Goal: Information Seeking & Learning: Learn about a topic

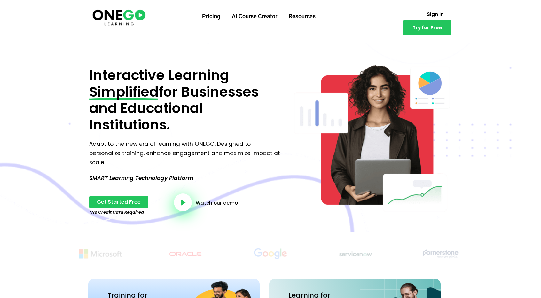
click at [86, 78] on div "Interactive Learning Simplified for Businesses and Educational Institutions. Ad…" at bounding box center [186, 140] width 200 height 152
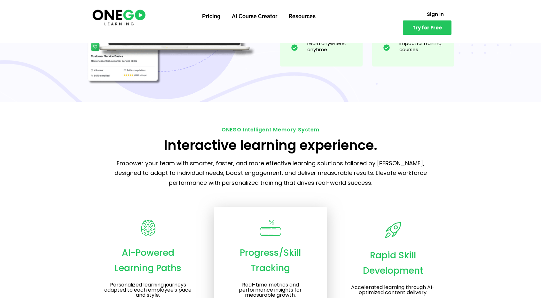
scroll to position [800, 0]
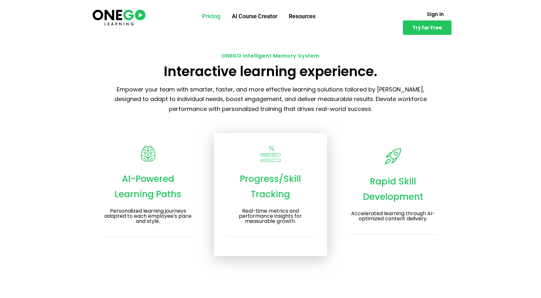
click at [210, 17] on link "Pricing" at bounding box center [211, 16] width 30 height 17
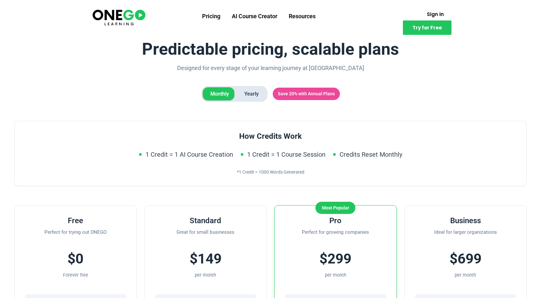
scroll to position [32, 0]
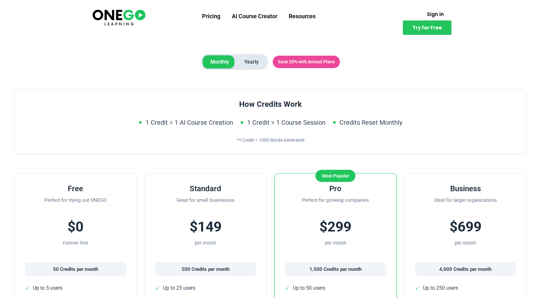
click at [251, 62] on span "Yearly" at bounding box center [252, 61] width 30 height 13
click at [233, 64] on span "Monthly" at bounding box center [220, 61] width 34 height 13
click at [263, 65] on span "Yearly" at bounding box center [252, 61] width 30 height 13
click at [241, 65] on span "Yearly" at bounding box center [252, 61] width 30 height 13
click at [223, 63] on span "Monthly" at bounding box center [220, 61] width 34 height 13
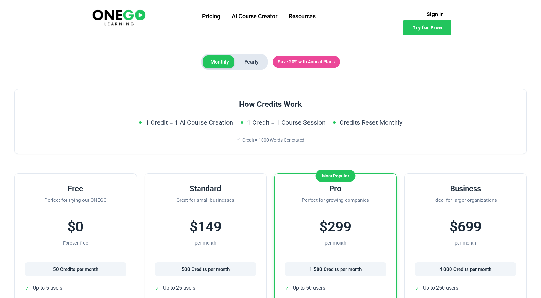
click at [246, 62] on span "Yearly" at bounding box center [252, 61] width 30 height 13
click at [221, 59] on span "Monthly" at bounding box center [220, 61] width 34 height 13
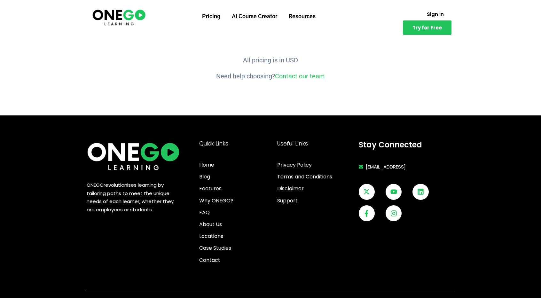
scroll to position [861, 0]
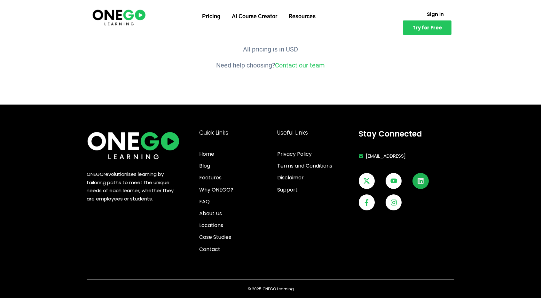
click at [422, 182] on icon at bounding box center [420, 181] width 7 height 7
